Goal: Transaction & Acquisition: Purchase product/service

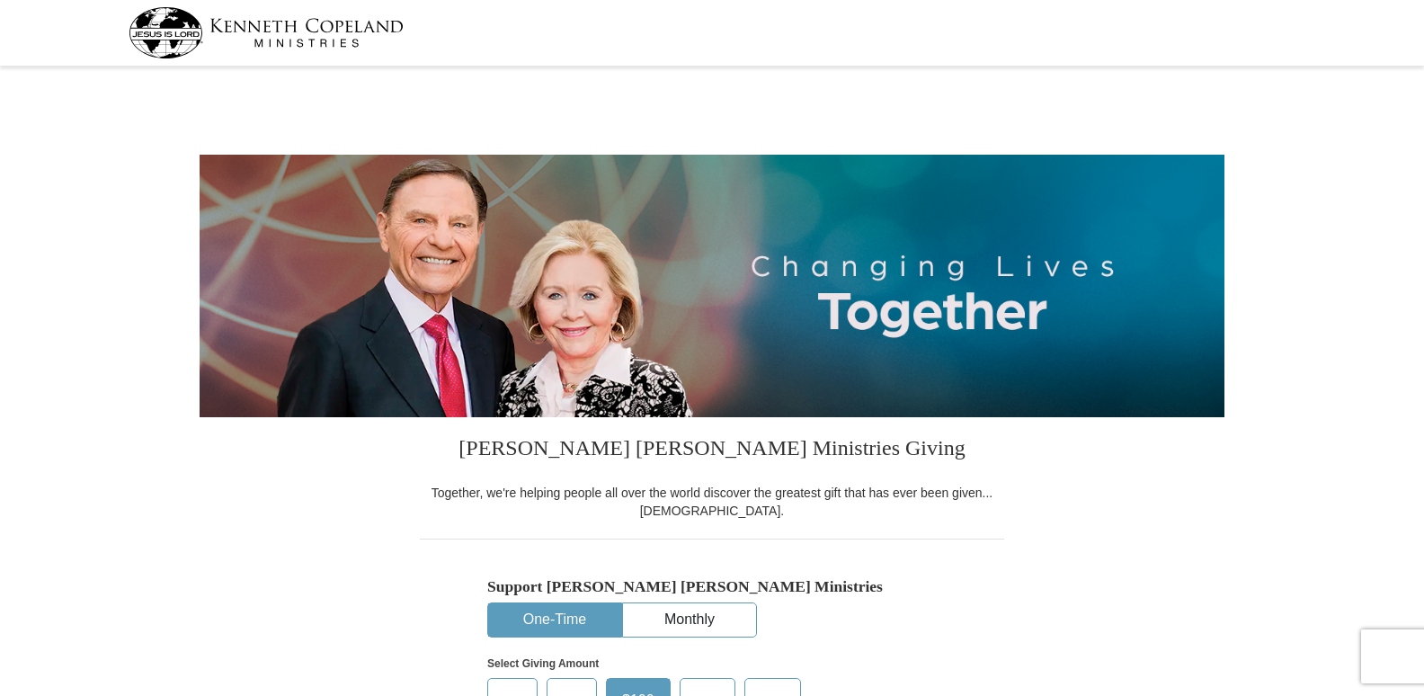
select select "MD"
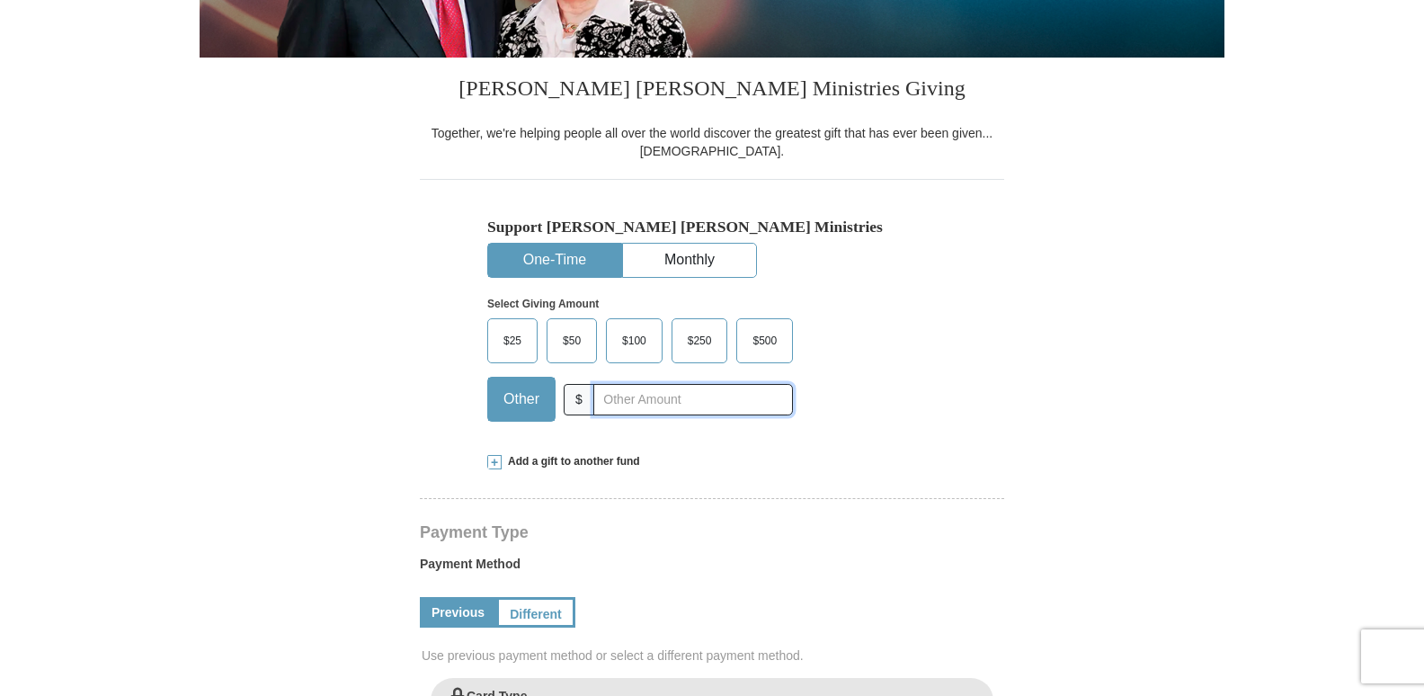
click at [631, 401] on input "text" at bounding box center [693, 399] width 200 height 31
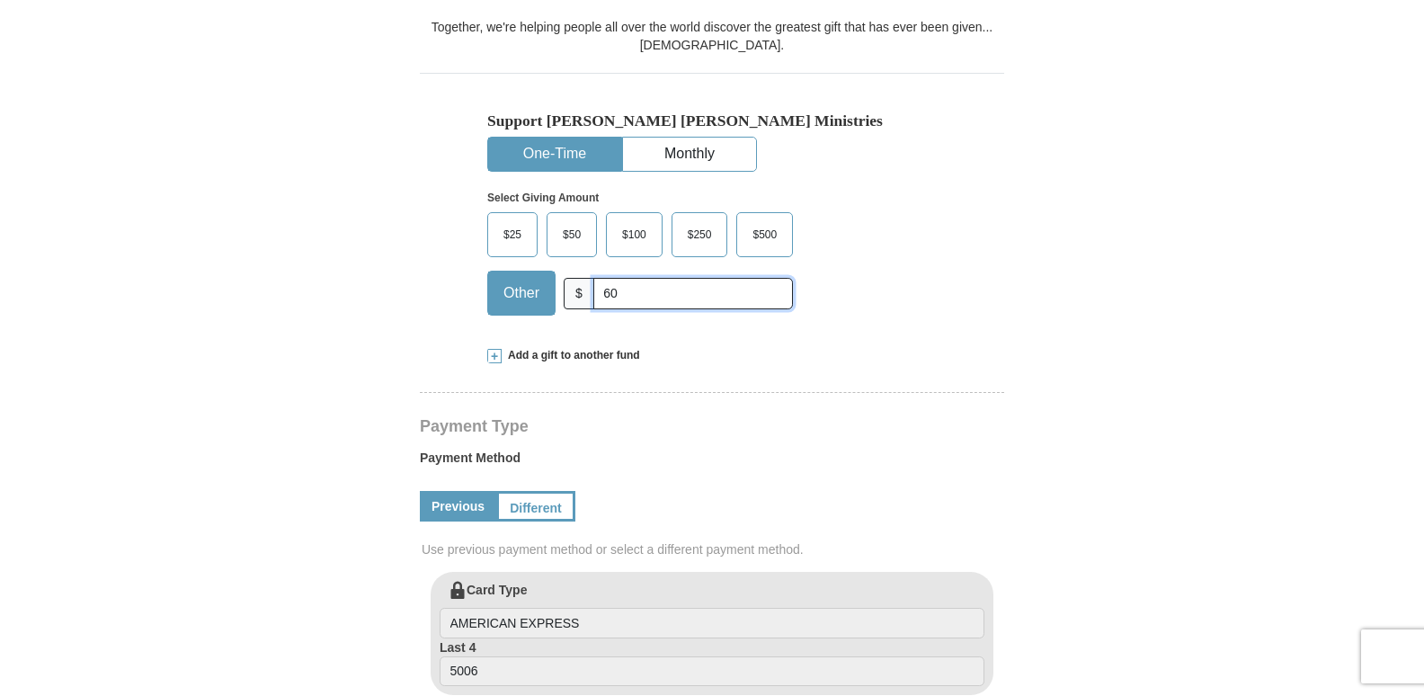
scroll to position [539, 0]
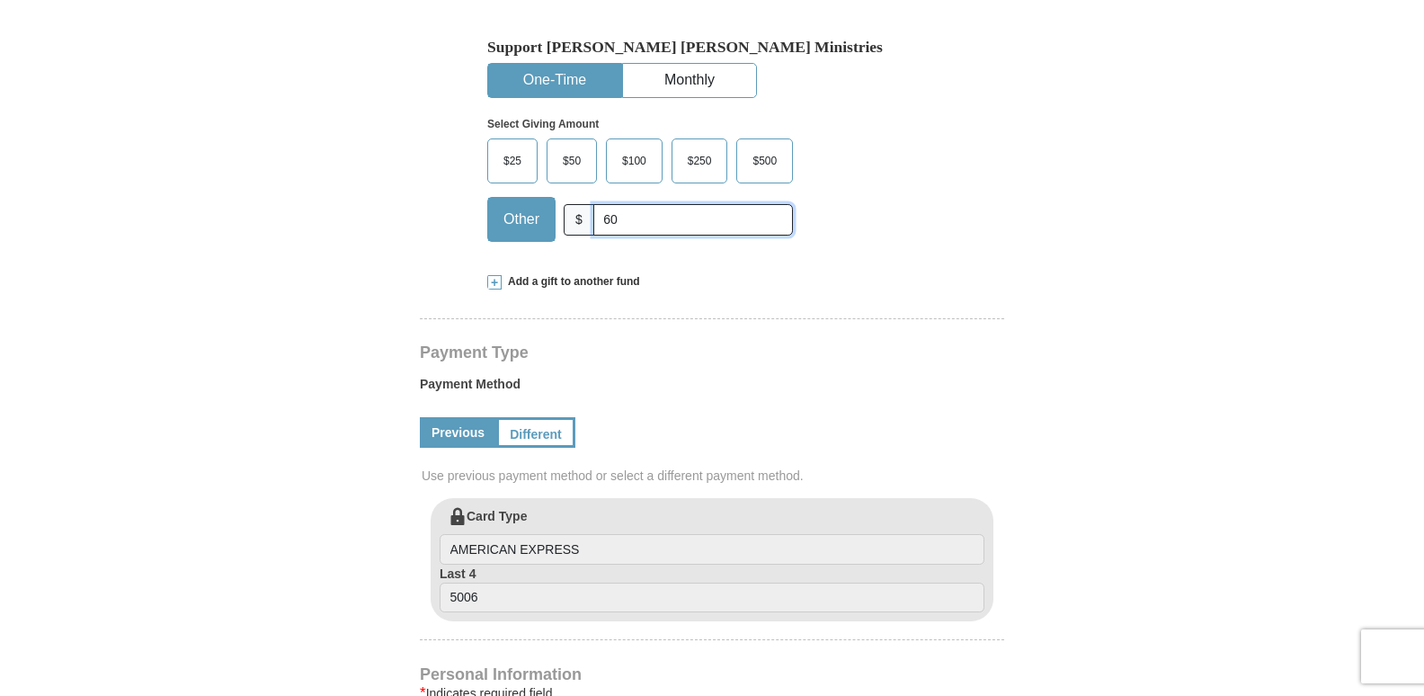
type input "60"
click at [494, 288] on span at bounding box center [494, 282] width 14 height 14
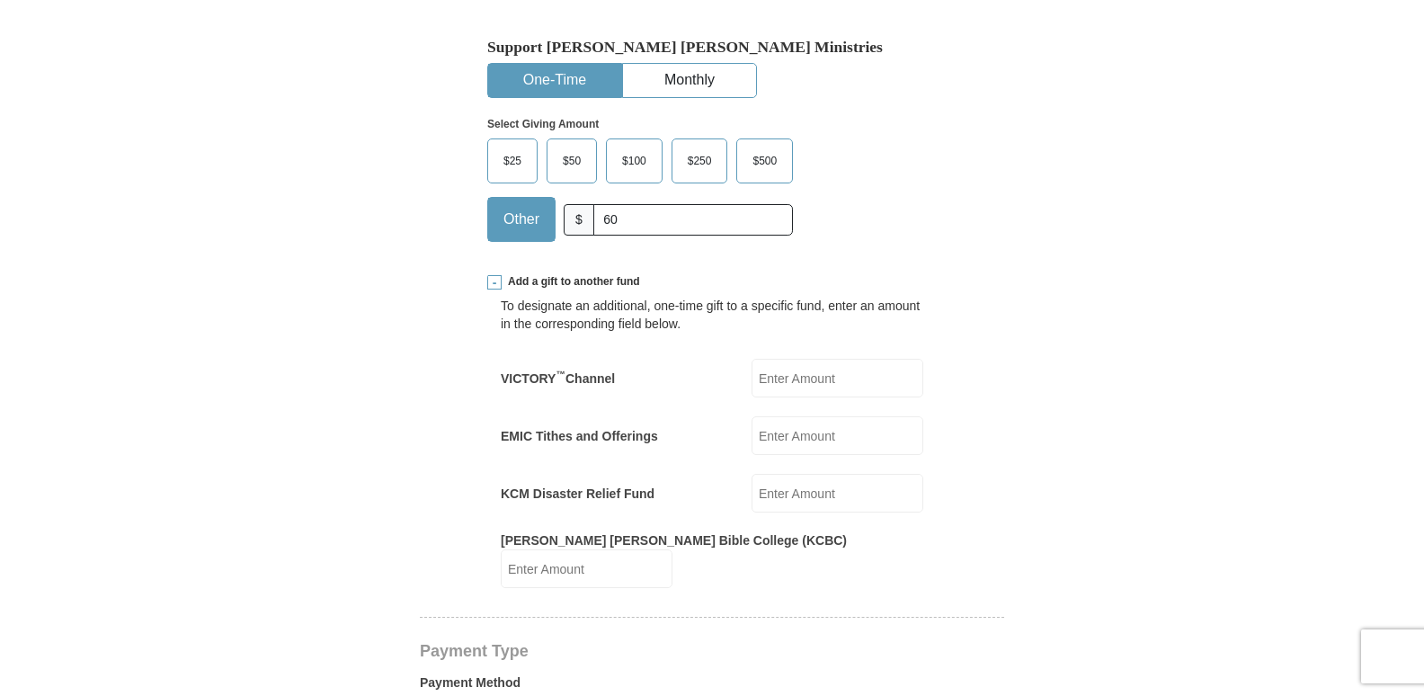
click at [792, 495] on input "KCM Disaster Relief Fund" at bounding box center [838, 493] width 172 height 39
type input "30"
click at [673, 550] on input "[PERSON_NAME] [PERSON_NAME] Bible College (KCBC)" at bounding box center [587, 568] width 172 height 39
type input "30"
drag, startPoint x: 789, startPoint y: 557, endPoint x: 744, endPoint y: 550, distance: 44.6
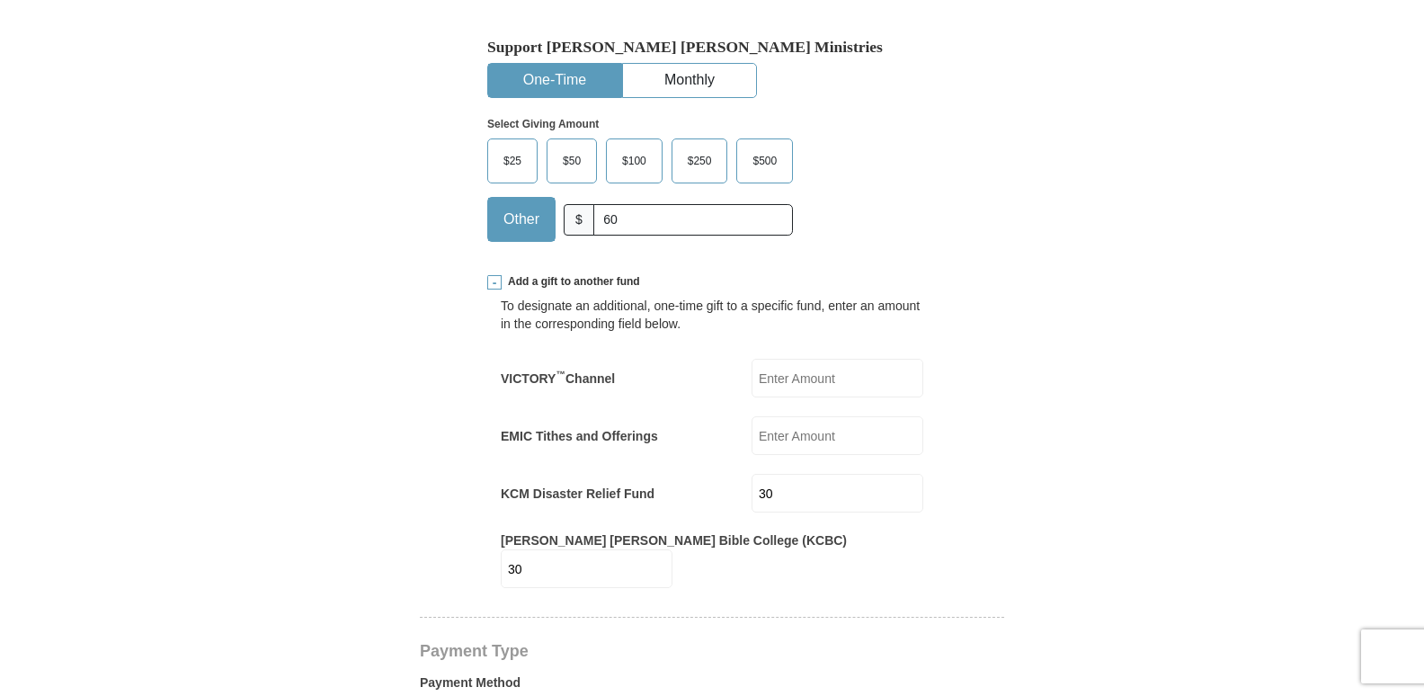
click at [744, 550] on div "[PERSON_NAME] [PERSON_NAME] Bible College (KCBC) 30 [PERSON_NAME] [PERSON_NAME]…" at bounding box center [712, 559] width 423 height 57
click at [816, 369] on input "VICTORY ™ Channel" at bounding box center [838, 378] width 172 height 39
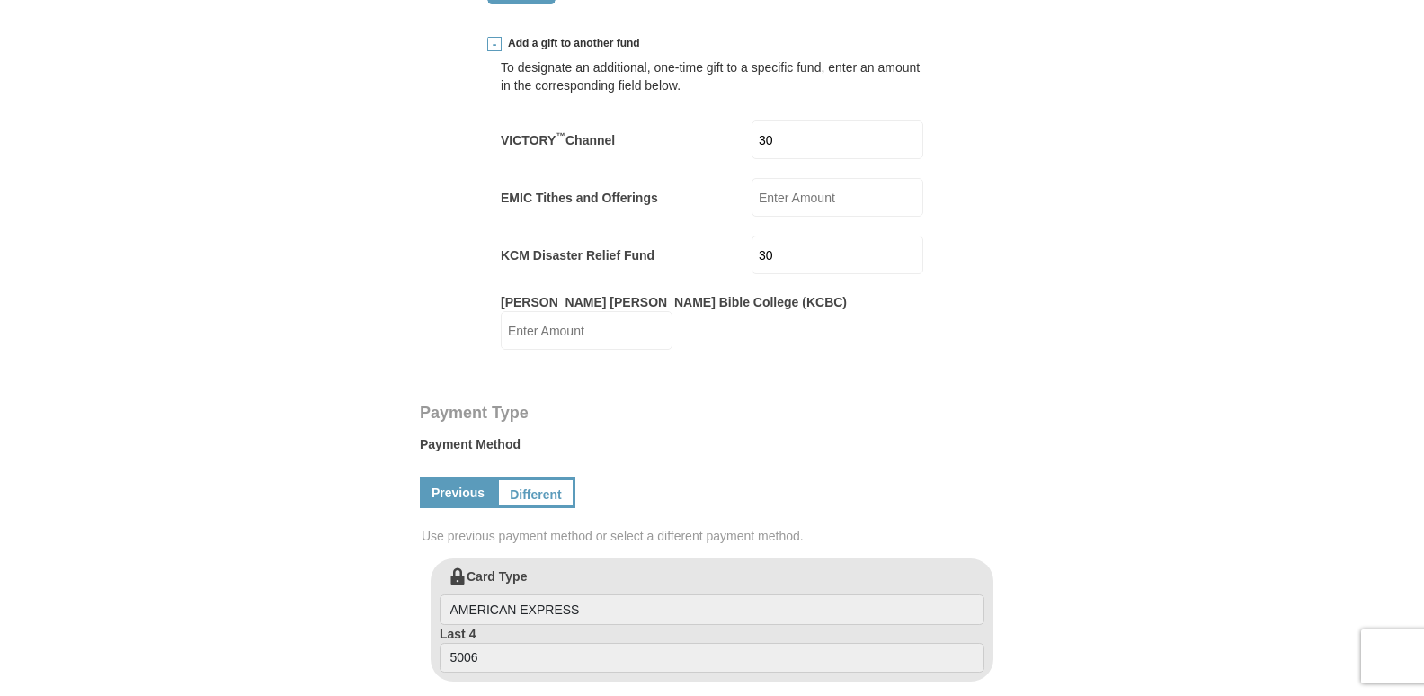
scroll to position [809, 0]
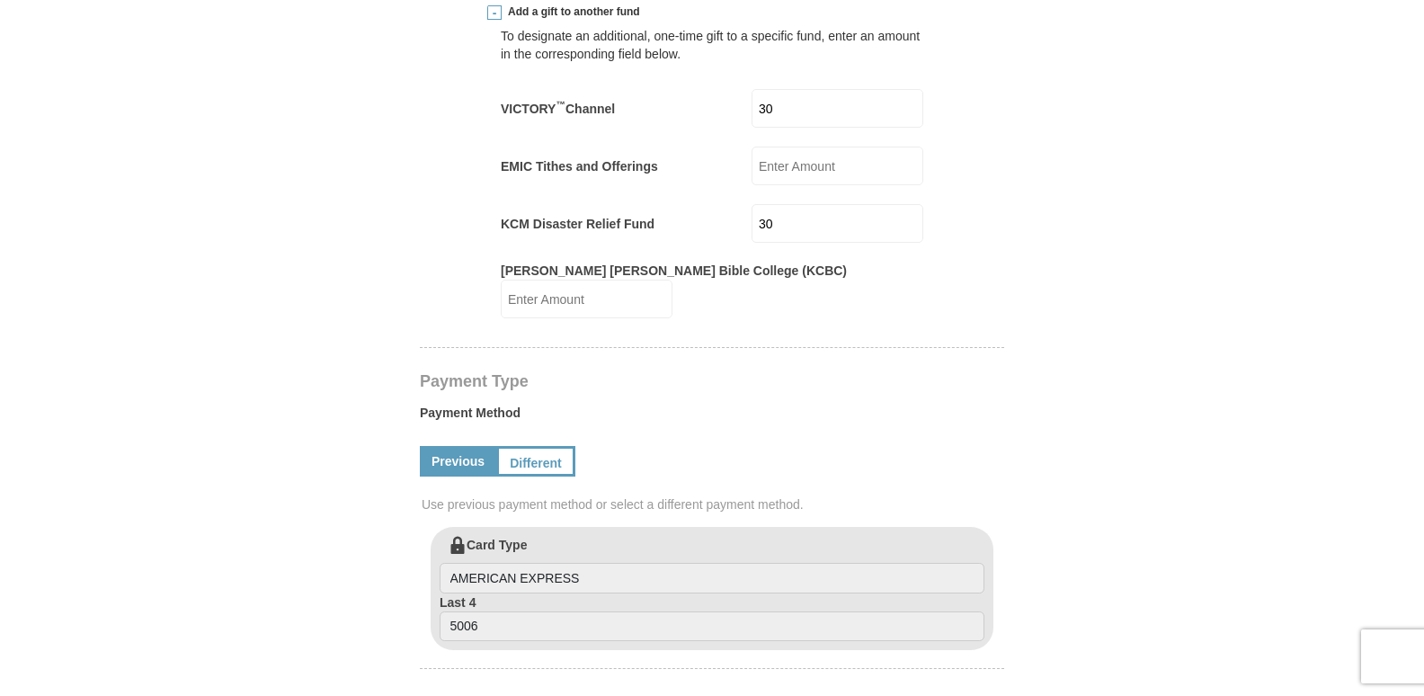
type input "30"
click at [800, 165] on input "EMIC Tithes and Offerings" at bounding box center [838, 166] width 172 height 39
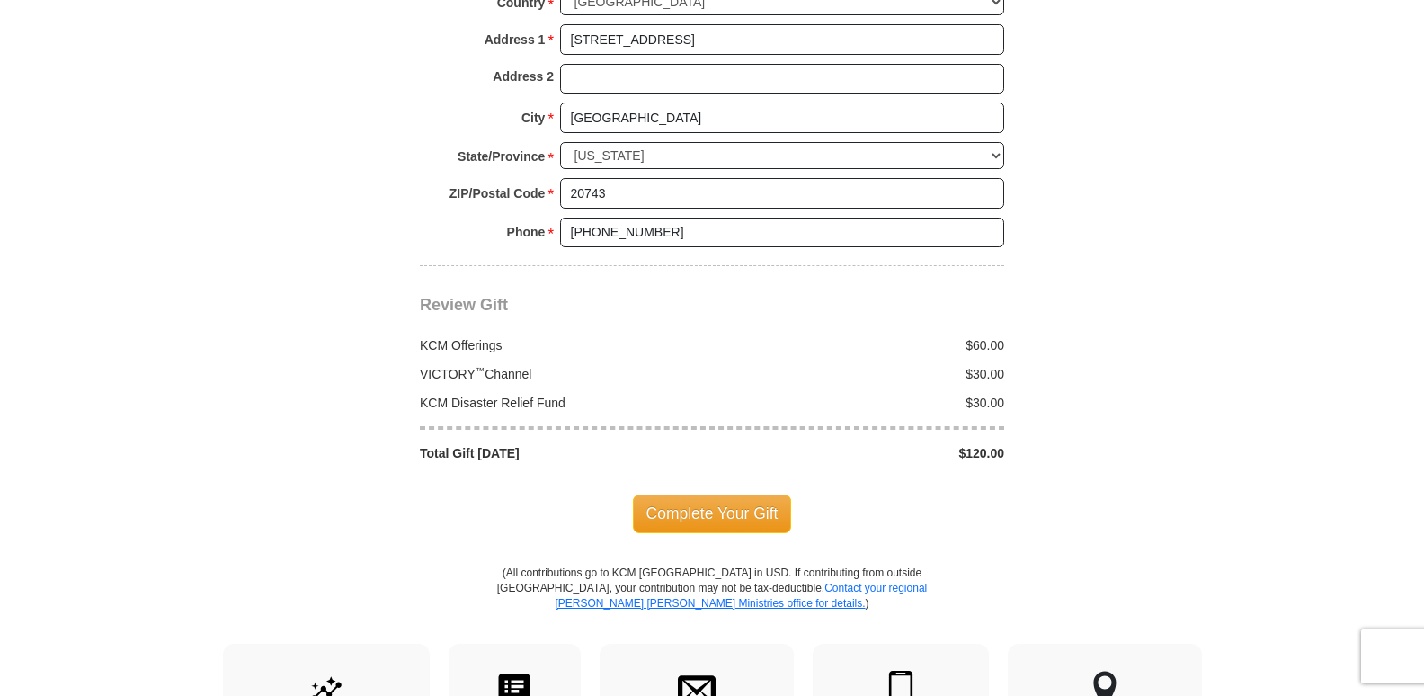
scroll to position [1618, 0]
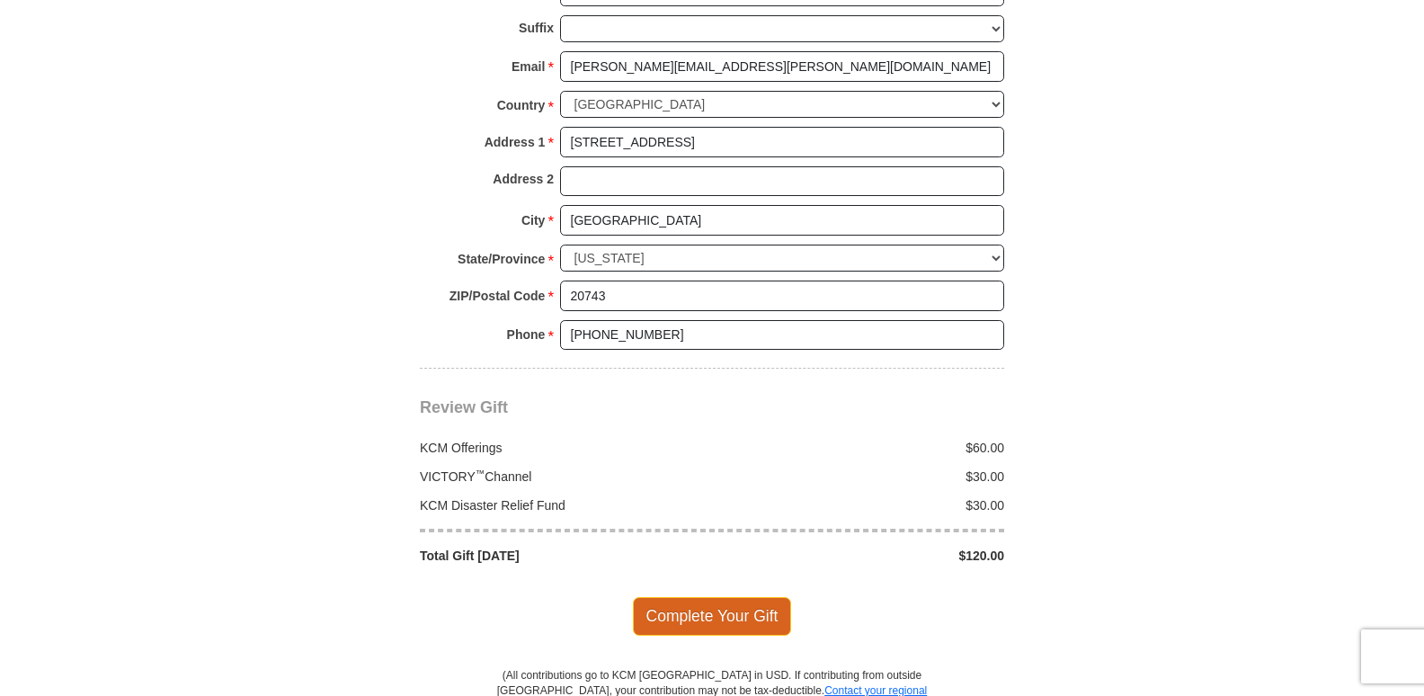
click at [706, 606] on span "Complete Your Gift" at bounding box center [712, 616] width 159 height 38
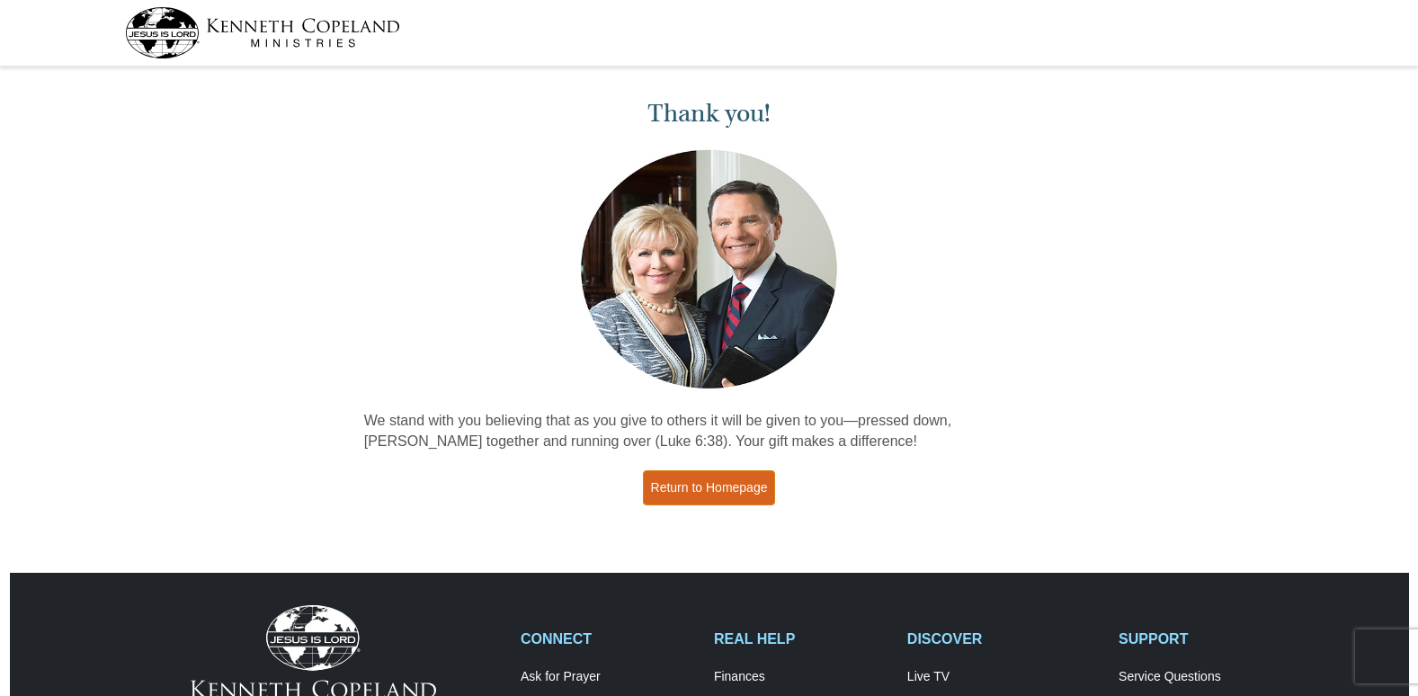
click at [693, 503] on link "Return to Homepage" at bounding box center [709, 487] width 133 height 35
